Goal: Understand process/instructions: Learn about a topic

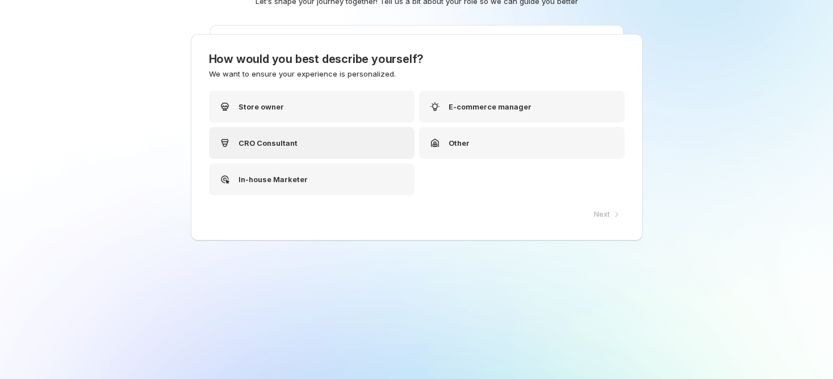
click at [275, 153] on div "CRO Consultant" at bounding box center [312, 143] width 206 height 32
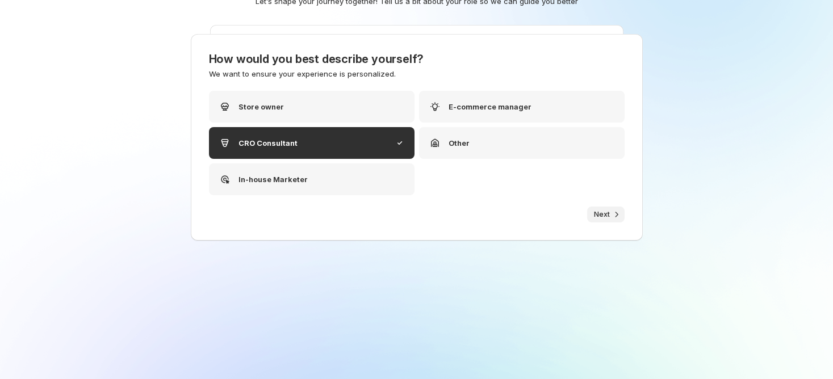
click at [603, 211] on span "Next" at bounding box center [602, 214] width 16 height 9
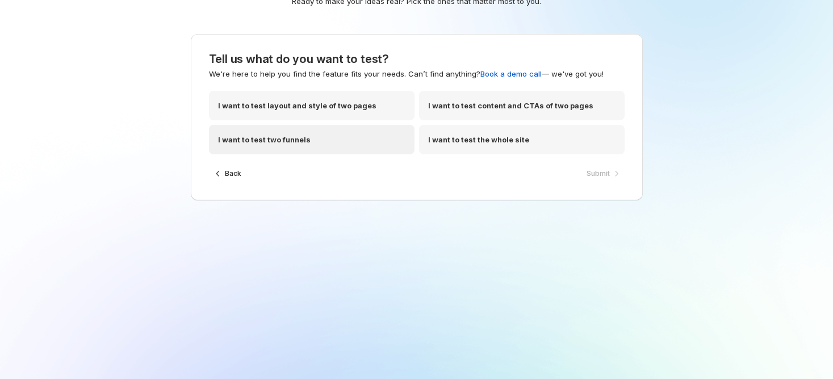
click at [308, 146] on div "I want to test two funnels" at bounding box center [312, 140] width 206 height 30
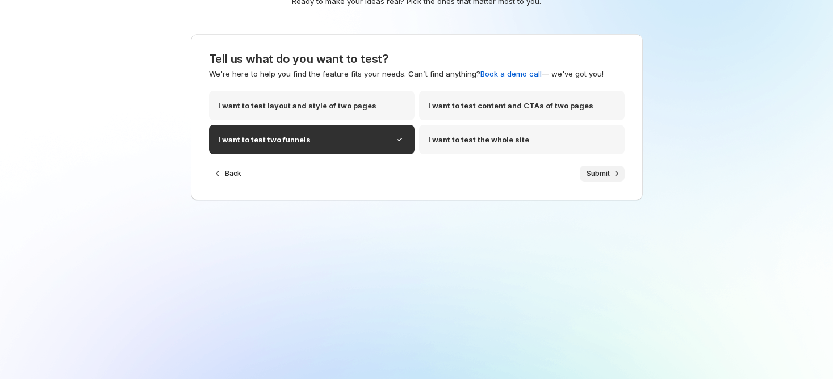
click at [601, 174] on span "Submit" at bounding box center [597, 173] width 23 height 9
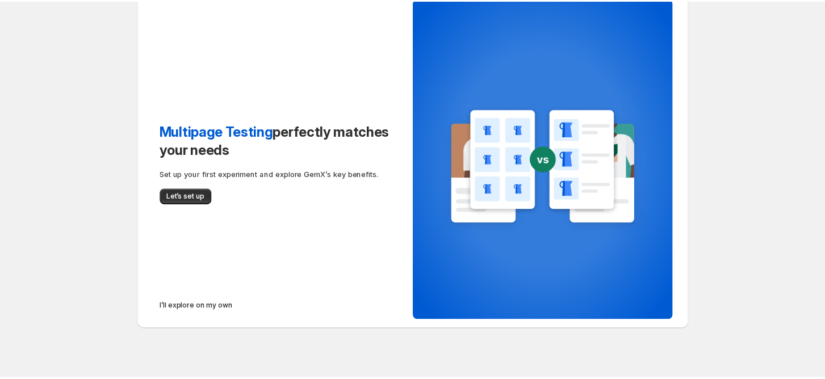
scroll to position [33, 0]
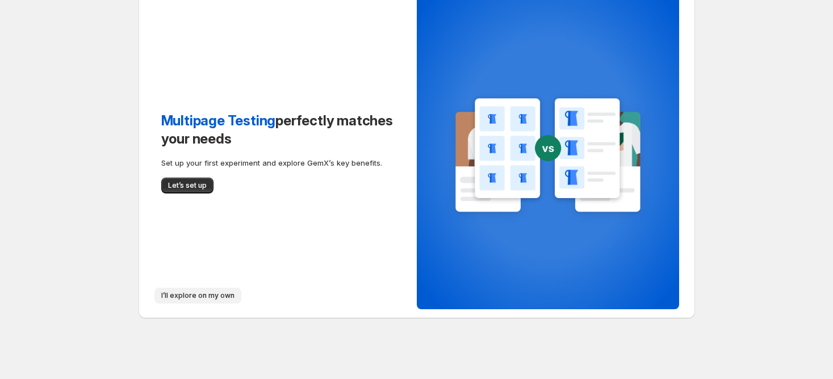
click at [195, 297] on span "I’ll explore on my own" at bounding box center [197, 295] width 73 height 9
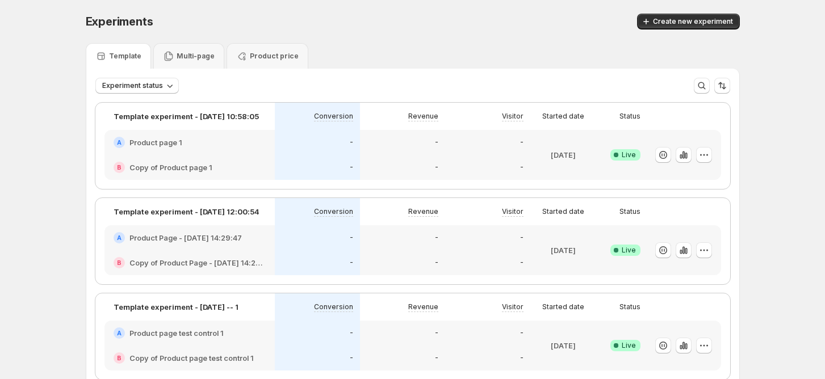
click at [626, 55] on div "Template Multi-page Product price" at bounding box center [413, 56] width 654 height 26
